Goal: Find specific page/section: Find specific page/section

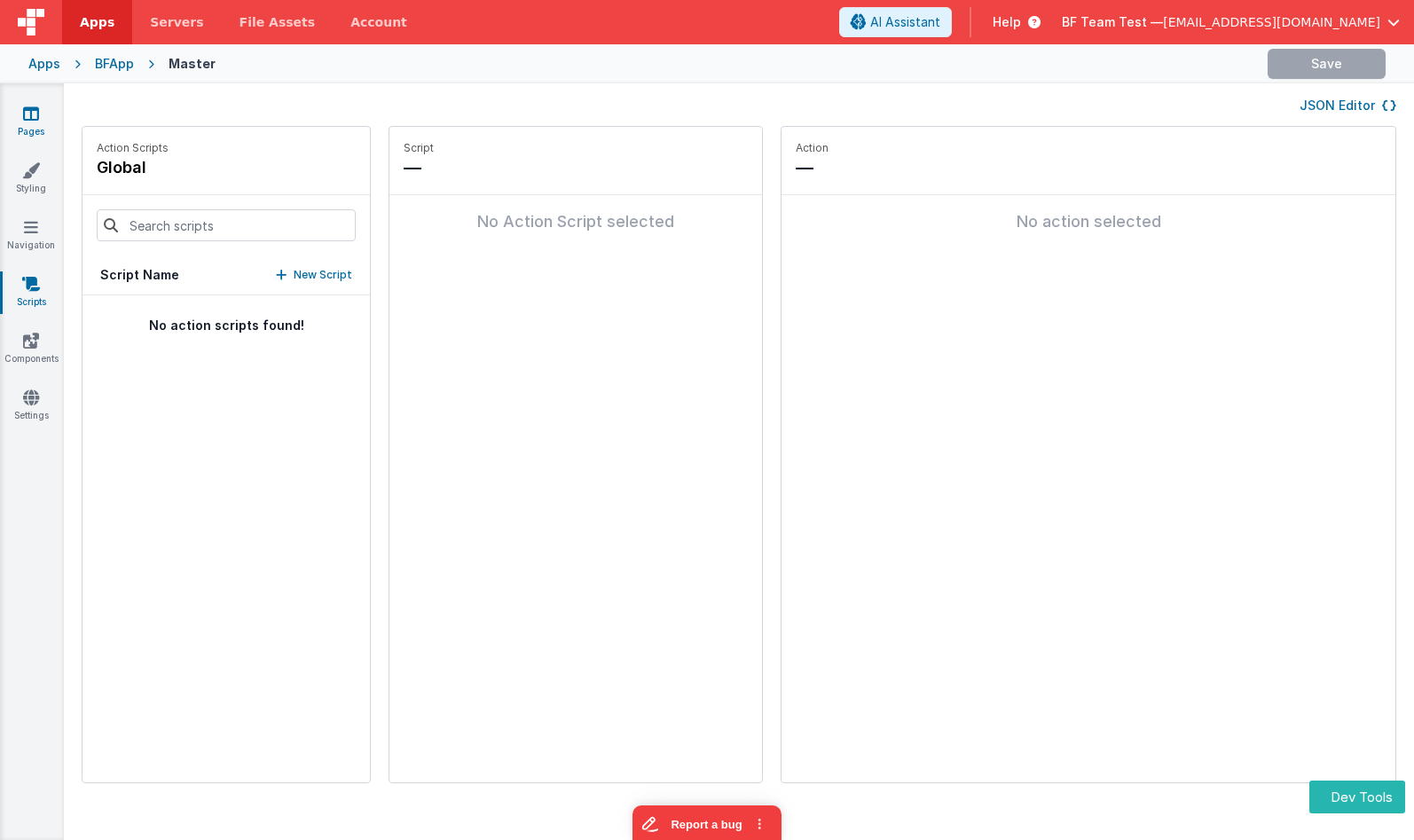
click at [23, 111] on icon at bounding box center [31, 113] width 16 height 18
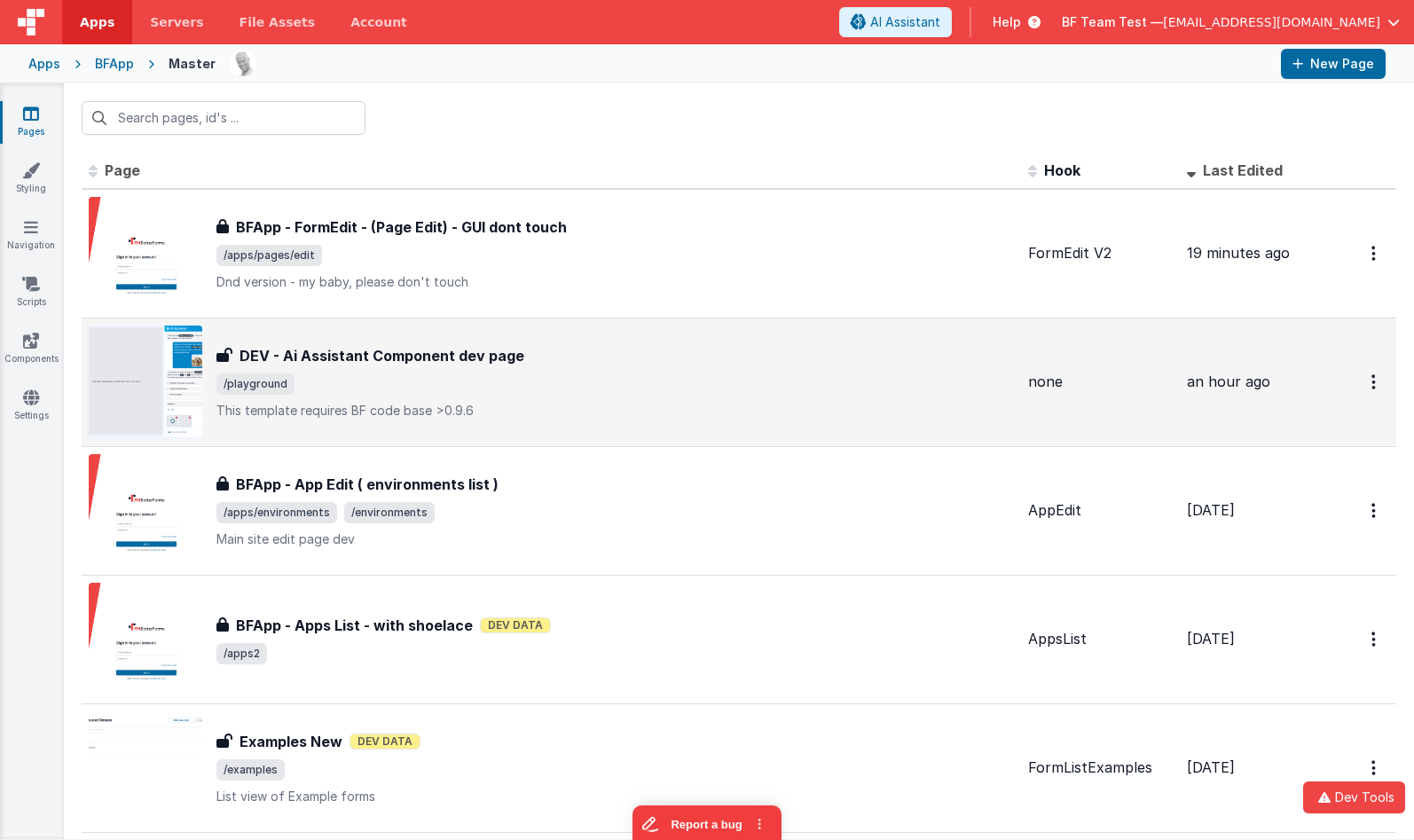
click at [715, 376] on span "/playground" at bounding box center [614, 383] width 798 height 21
